Goal: Navigation & Orientation: Find specific page/section

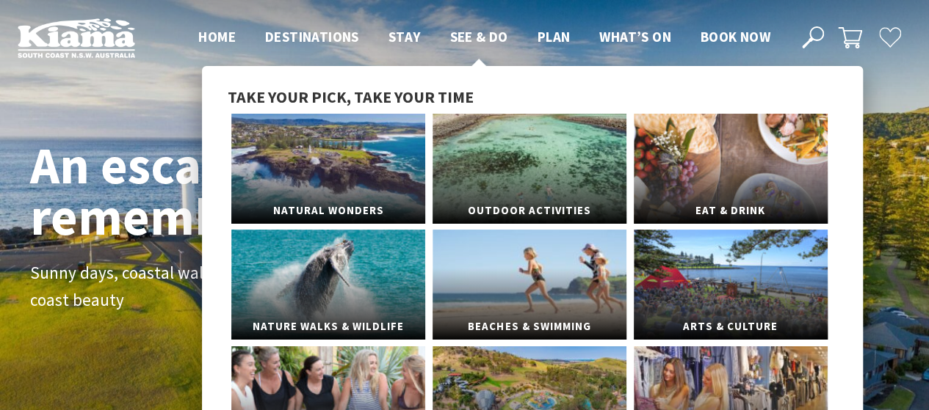
click at [464, 32] on span "See & Do" at bounding box center [478, 37] width 58 height 18
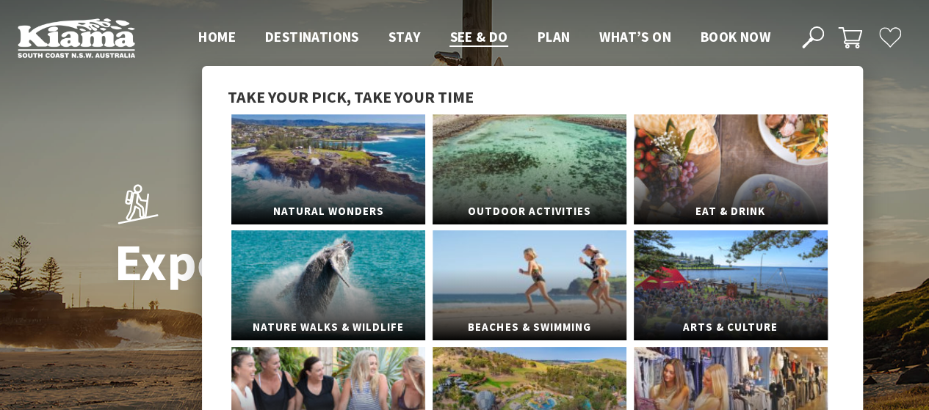
click at [464, 32] on span "See & Do" at bounding box center [478, 37] width 58 height 18
